Goal: Information Seeking & Learning: Learn about a topic

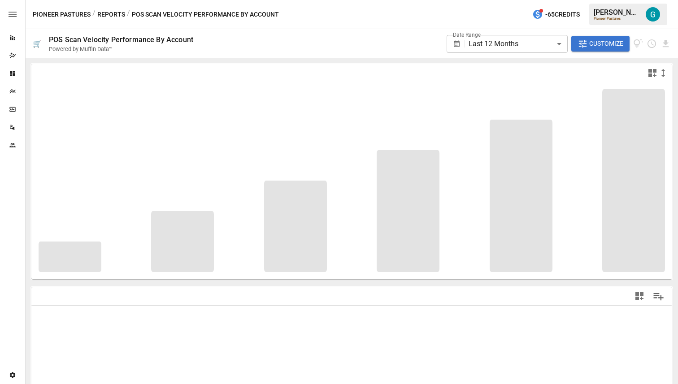
click at [527, 0] on body "**********" at bounding box center [339, 0] width 678 height 0
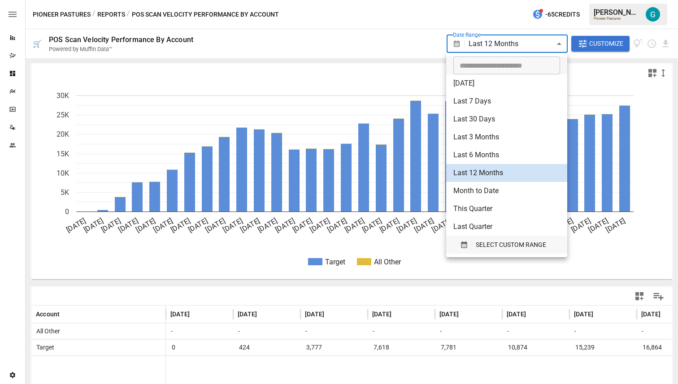
click at [506, 249] on span "SELECT CUSTOM RANGE" at bounding box center [511, 245] width 70 height 11
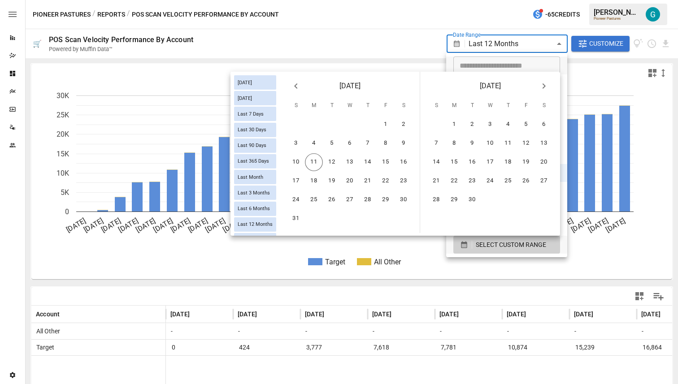
click at [351, 27] on div at bounding box center [339, 192] width 678 height 384
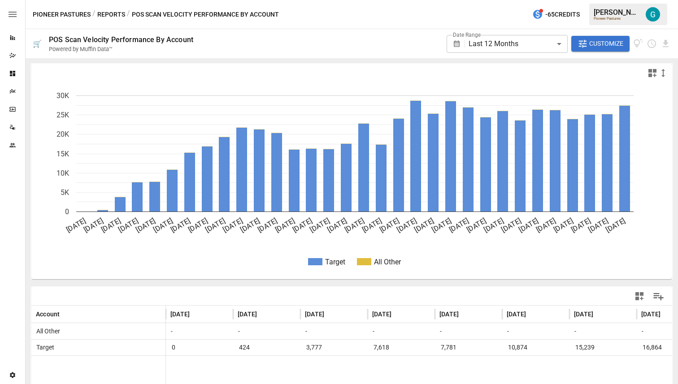
click at [495, 55] on div "**********" at bounding box center [507, 43] width 121 height 25
click at [504, 0] on body "**********" at bounding box center [339, 0] width 678 height 0
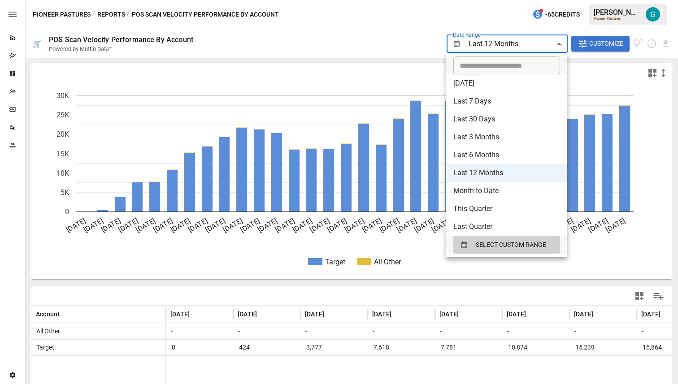
click at [411, 32] on div at bounding box center [339, 192] width 678 height 384
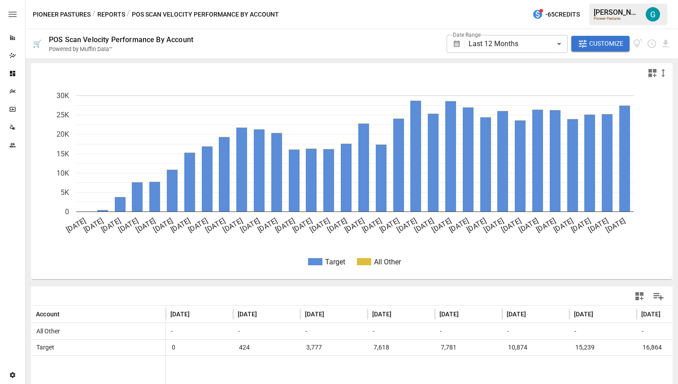
click at [468, 17] on div "Pioneer Pastures / Reports / POS Scan Velocity Performance By Account -65 Credi…" at bounding box center [352, 14] width 653 height 29
click at [108, 17] on button "Reports" at bounding box center [111, 14] width 28 height 11
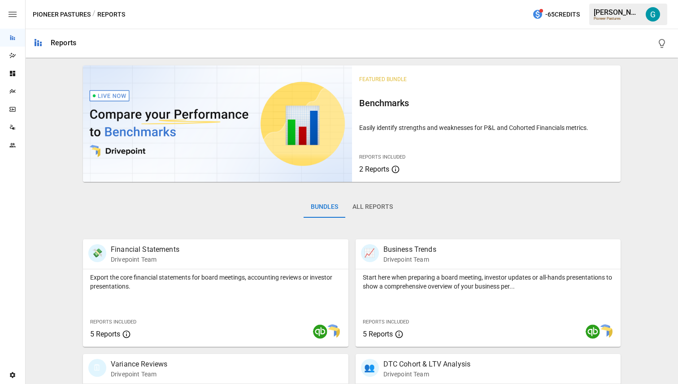
click at [373, 197] on button "All Reports" at bounding box center [372, 207] width 55 height 22
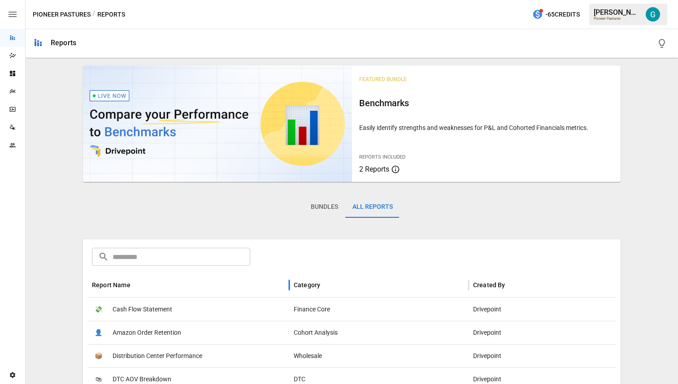
click at [124, 277] on div "Report Name" at bounding box center [188, 285] width 193 height 25
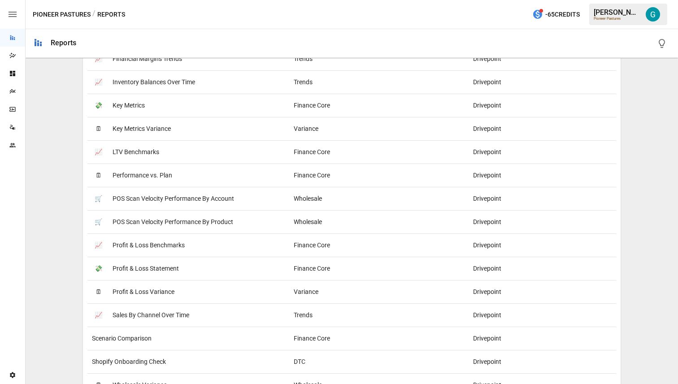
scroll to position [1083, 0]
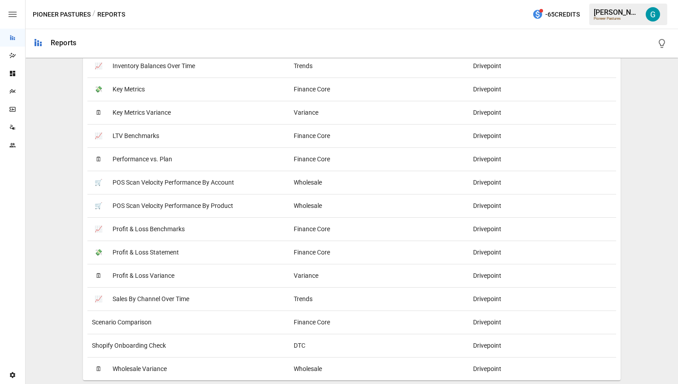
click at [151, 344] on span "Shopify Onboarding Check" at bounding box center [129, 346] width 74 height 23
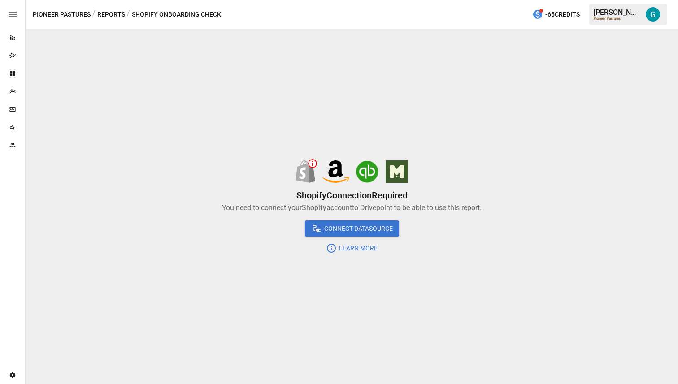
click at [113, 10] on button "Reports" at bounding box center [111, 14] width 28 height 11
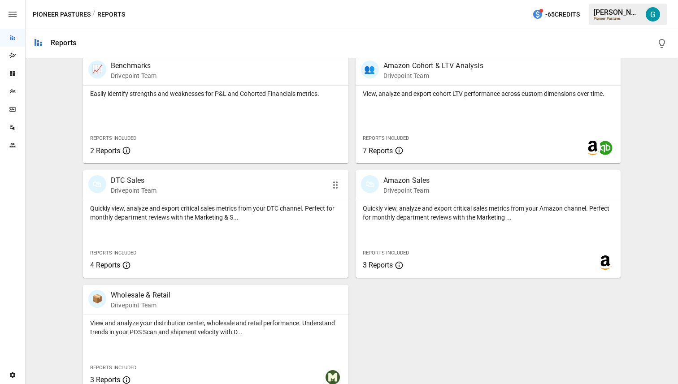
scroll to position [415, 0]
click at [440, 213] on p "Quickly view, analyze and export critical sales metrics from your Amazon channe…" at bounding box center [488, 212] width 251 height 18
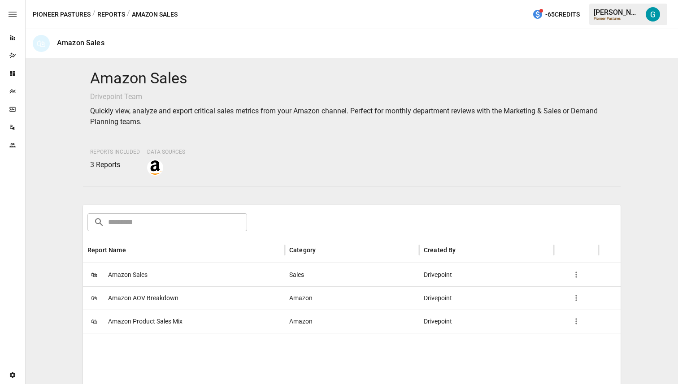
click at [145, 277] on span "Amazon Sales" at bounding box center [127, 275] width 39 height 23
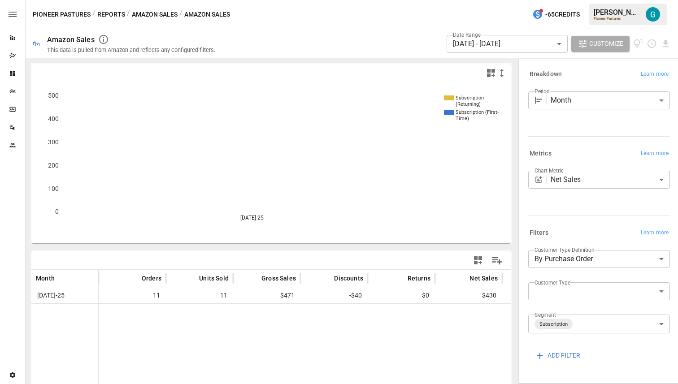
scroll to position [28, 0]
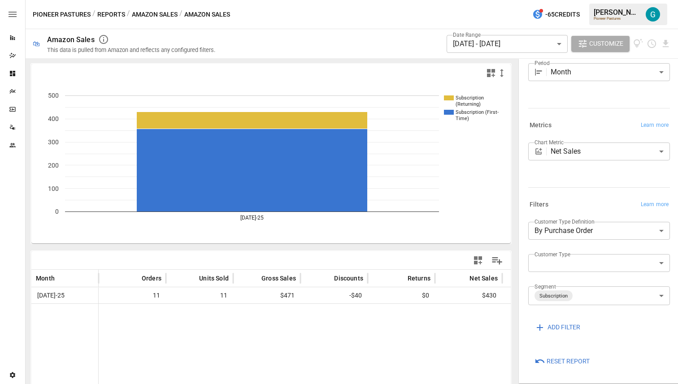
click at [565, 358] on span "Reset Report" at bounding box center [568, 361] width 43 height 11
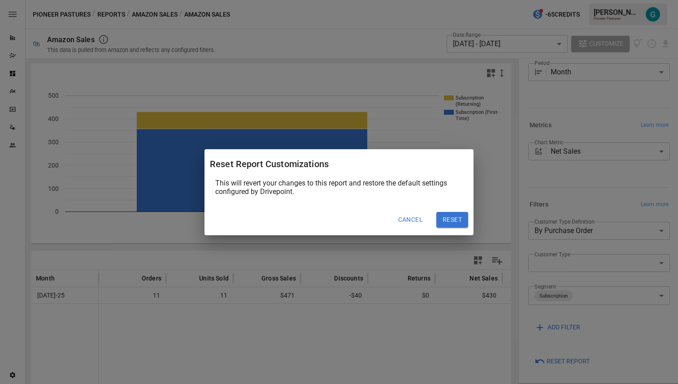
click at [461, 222] on button "Reset" at bounding box center [452, 220] width 32 height 16
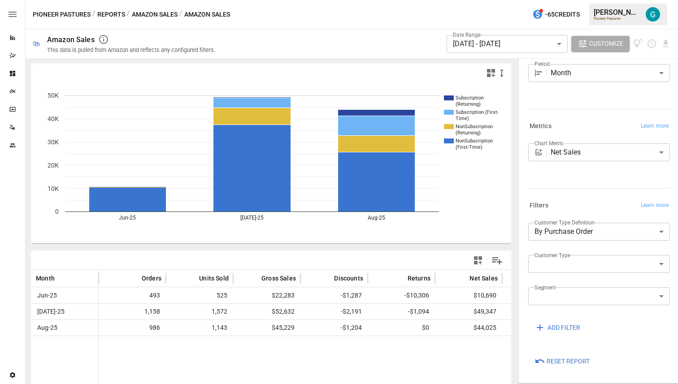
scroll to position [52, 0]
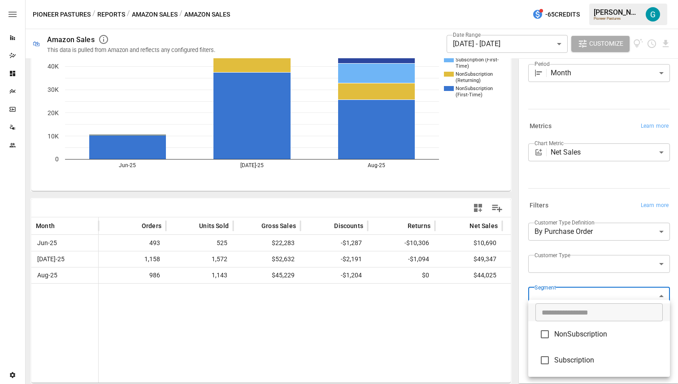
click at [568, 0] on body "**********" at bounding box center [339, 0] width 678 height 0
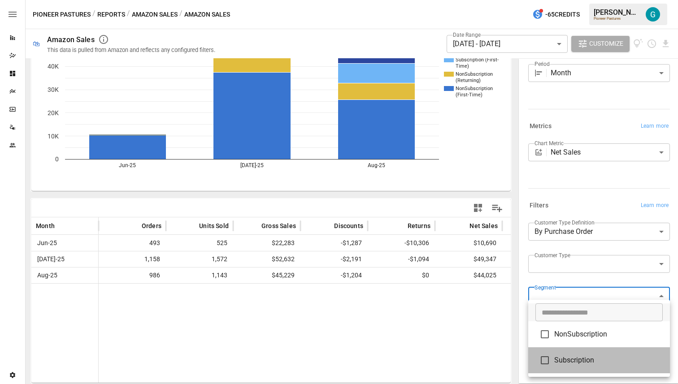
click at [574, 351] on li "Subscription" at bounding box center [599, 361] width 142 height 26
type input "**********"
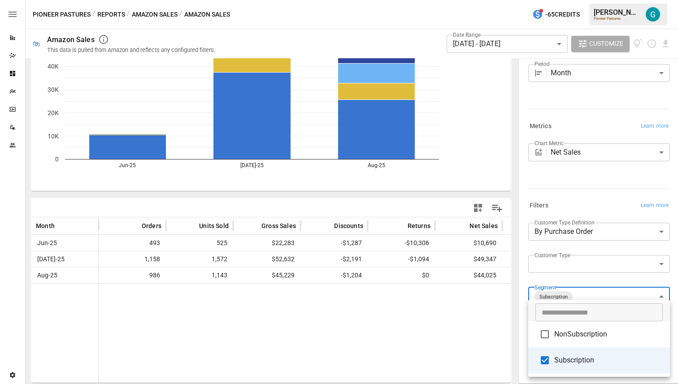
scroll to position [52, 0]
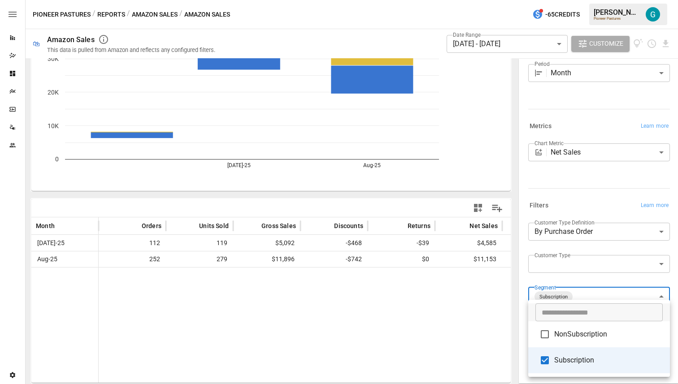
click at [571, 205] on div at bounding box center [339, 192] width 678 height 384
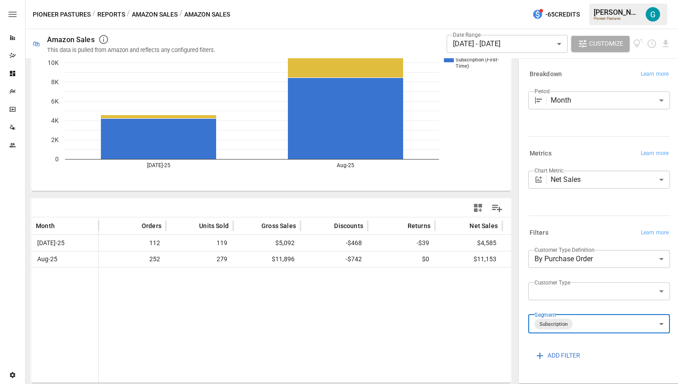
scroll to position [28, 0]
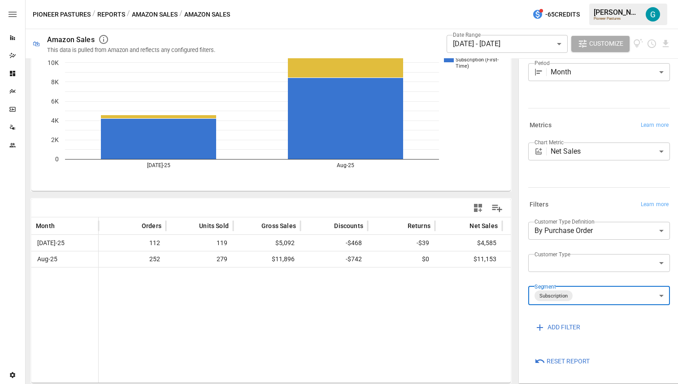
click at [110, 15] on button "Reports" at bounding box center [111, 14] width 28 height 11
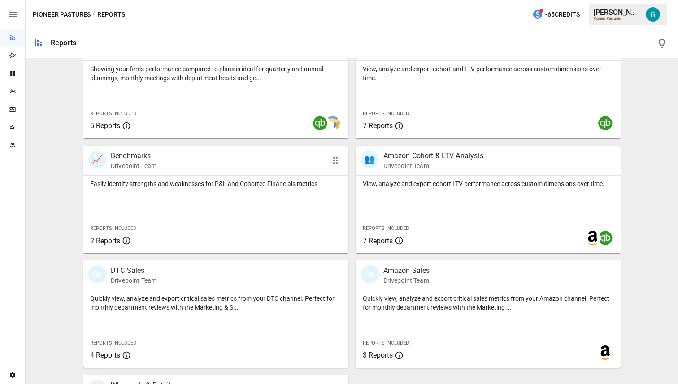
scroll to position [325, 0]
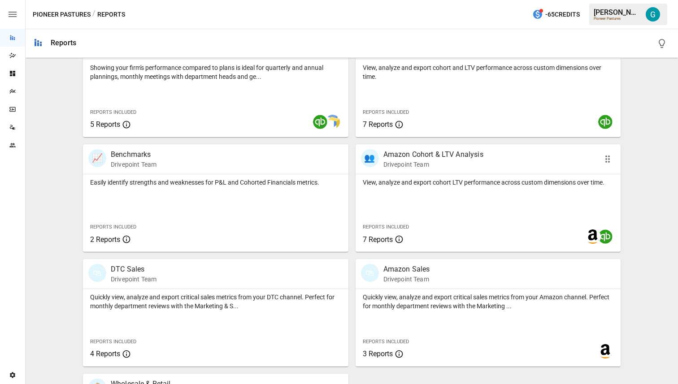
click at [431, 194] on div "View, analyze and export cohort LTV performance across custom dimensions over t…" at bounding box center [489, 214] width 266 height 78
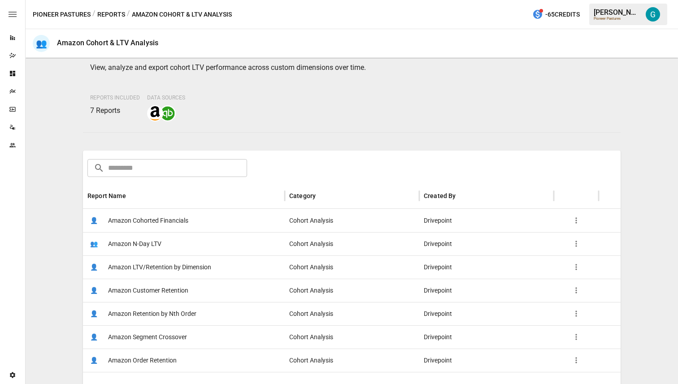
scroll to position [47, 0]
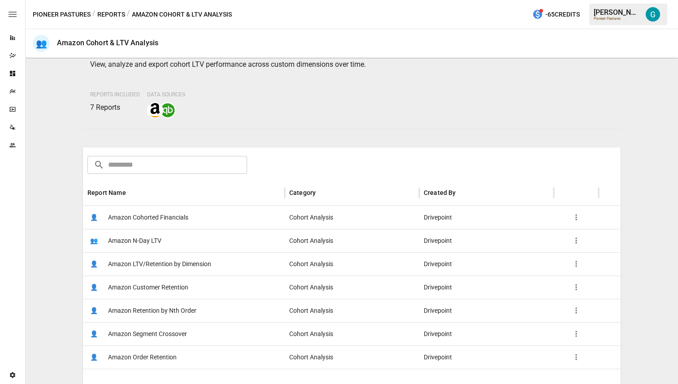
click at [162, 290] on span "Amazon Customer Retention" at bounding box center [148, 287] width 80 height 23
